Goal: Information Seeking & Learning: Learn about a topic

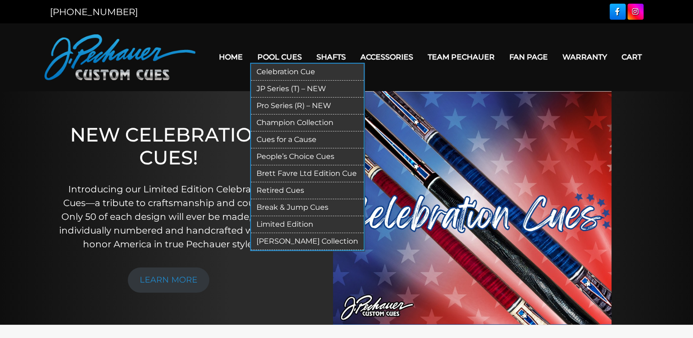
click at [282, 90] on link "JP Series (T) – NEW" at bounding box center [307, 89] width 113 height 17
click at [286, 107] on link "Pro Series (R) – NEW" at bounding box center [307, 106] width 113 height 17
click at [293, 189] on link "Retired Cues" at bounding box center [307, 190] width 113 height 17
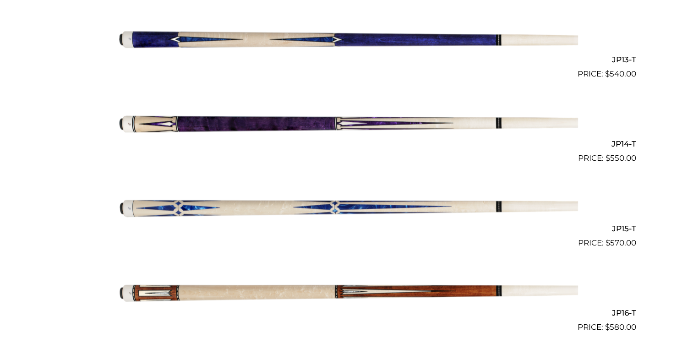
scroll to position [1312, 0]
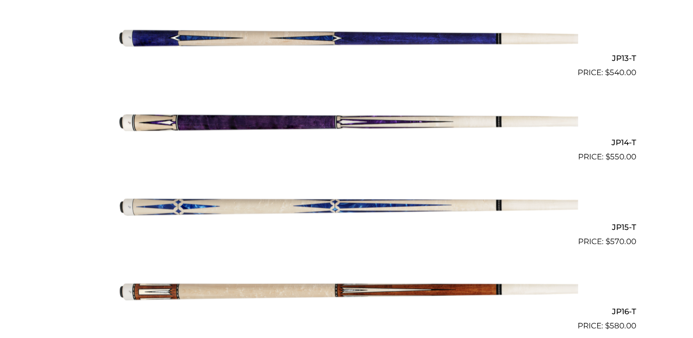
click at [250, 121] on img at bounding box center [346, 120] width 463 height 77
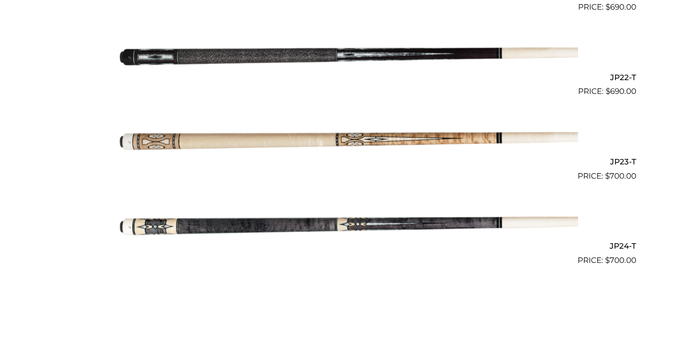
scroll to position [2057, 0]
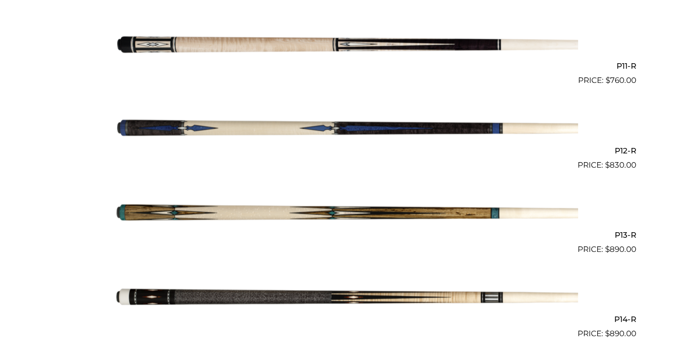
scroll to position [1137, 0]
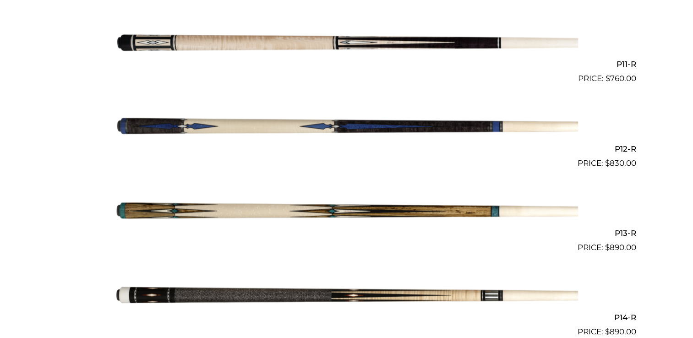
click at [399, 125] on img at bounding box center [346, 126] width 463 height 77
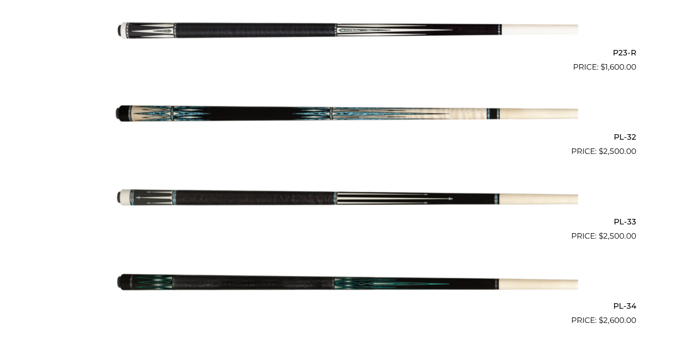
scroll to position [2159, 0]
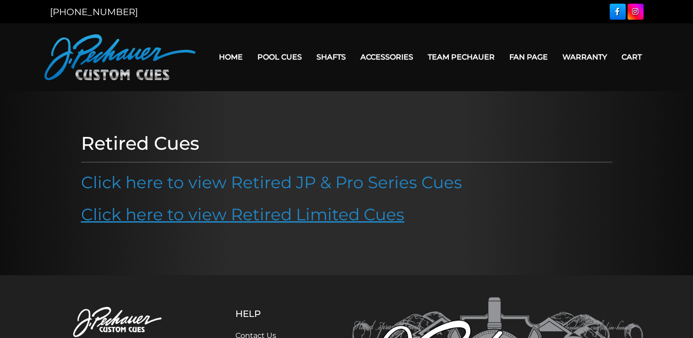
click at [318, 213] on link "Click here to view Retired Limited Cues" at bounding box center [242, 214] width 323 height 20
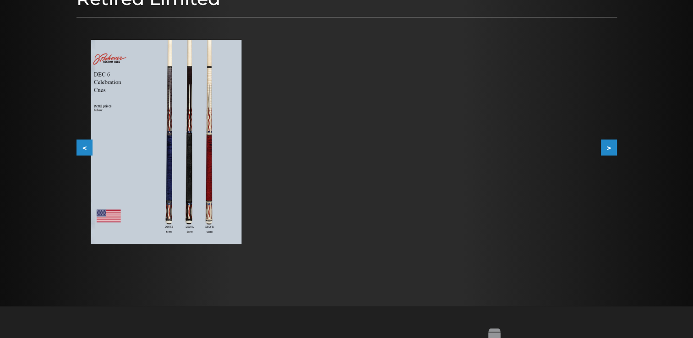
scroll to position [141, 0]
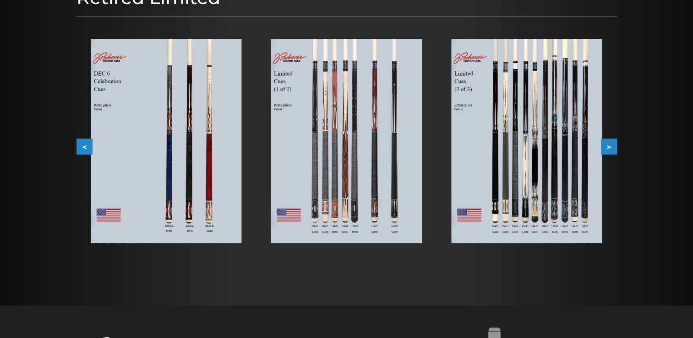
click at [344, 201] on img at bounding box center [346, 141] width 151 height 204
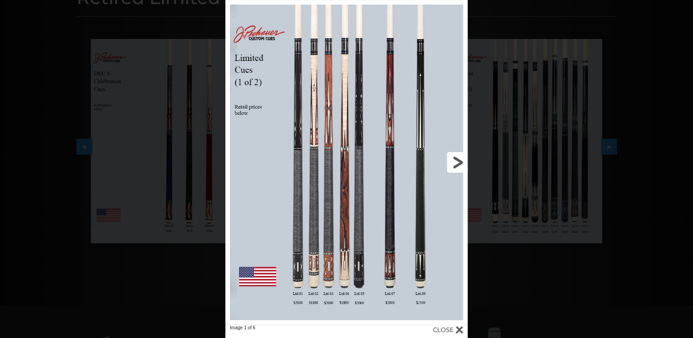
click at [458, 164] on link at bounding box center [413, 162] width 109 height 325
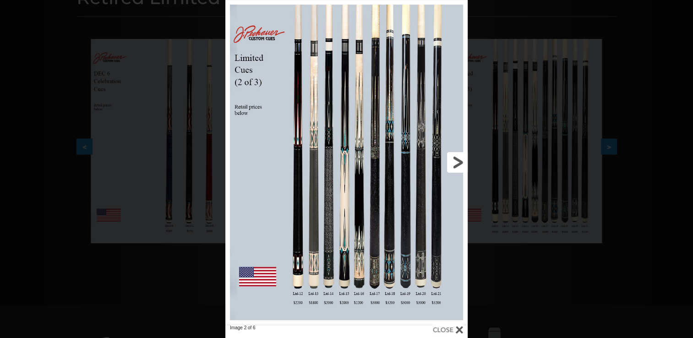
click at [456, 163] on link at bounding box center [413, 162] width 109 height 325
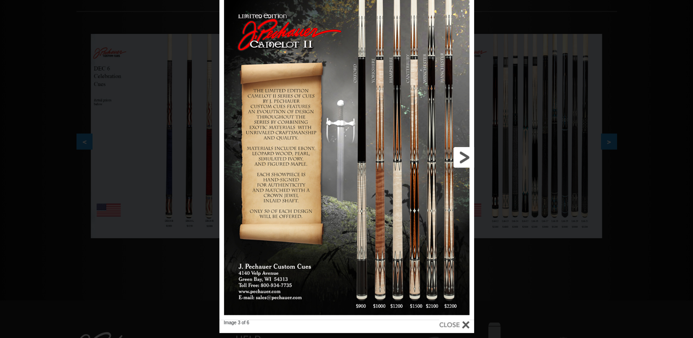
scroll to position [143, 0]
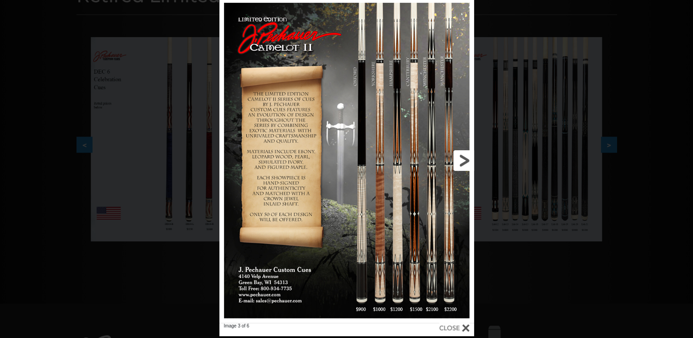
click at [377, 178] on link at bounding box center [416, 160] width 114 height 325
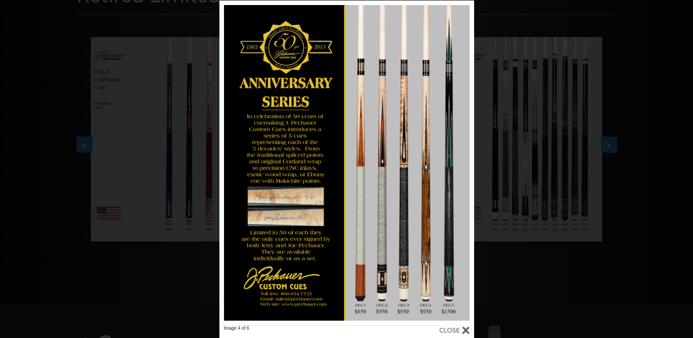
drag, startPoint x: 566, startPoint y: 289, endPoint x: 562, endPoint y: 284, distance: 5.5
click at [566, 288] on div "Image 4 of 6" at bounding box center [346, 169] width 693 height 338
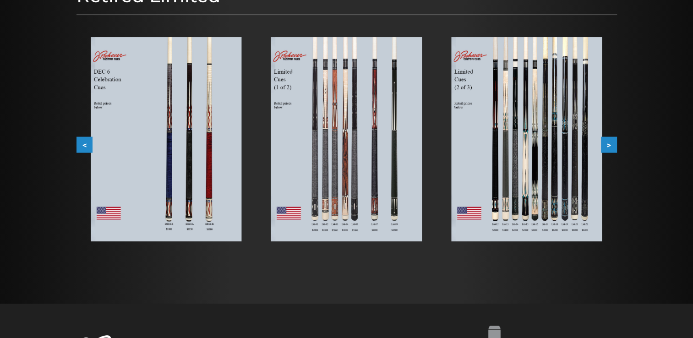
click at [384, 157] on img at bounding box center [346, 139] width 151 height 204
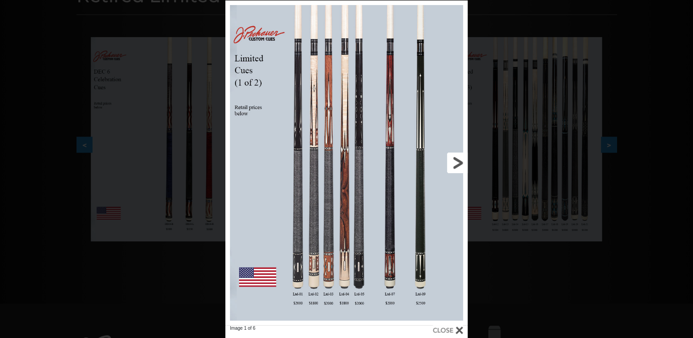
click at [456, 163] on link at bounding box center [413, 162] width 109 height 325
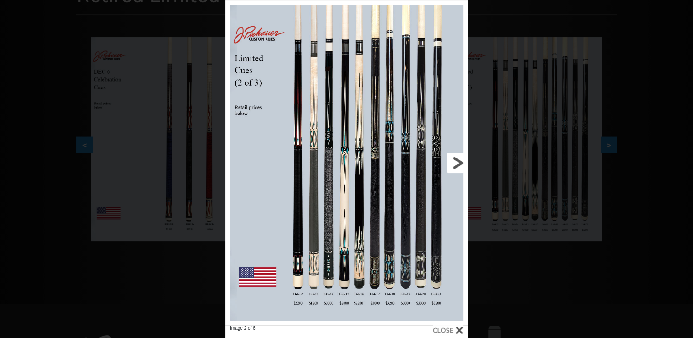
click at [456, 163] on link at bounding box center [413, 162] width 109 height 325
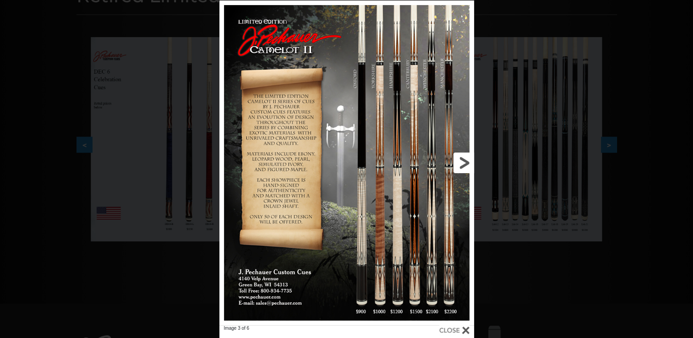
click at [460, 167] on link at bounding box center [416, 162] width 114 height 325
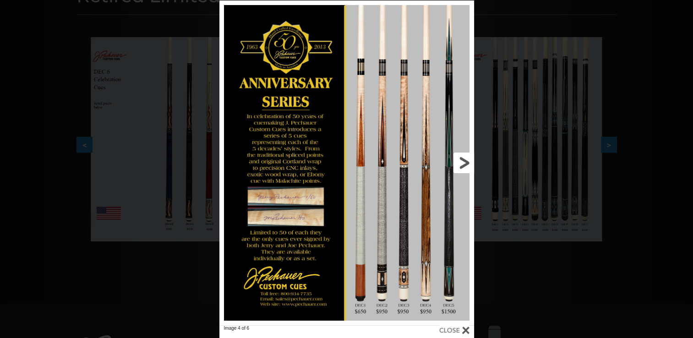
click at [458, 159] on link at bounding box center [416, 162] width 114 height 325
